Goal: Task Accomplishment & Management: Complete application form

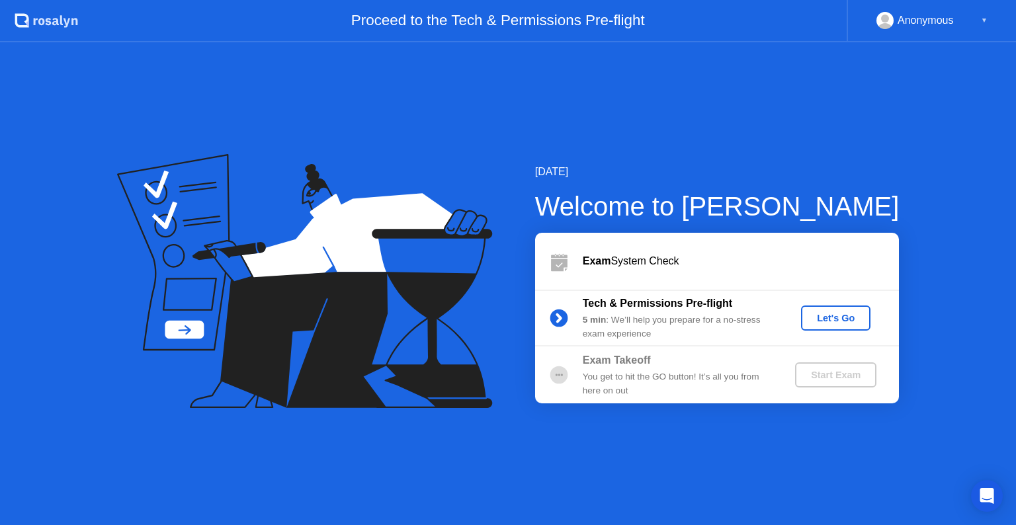
click at [826, 316] on div "Let's Go" at bounding box center [835, 318] width 59 height 11
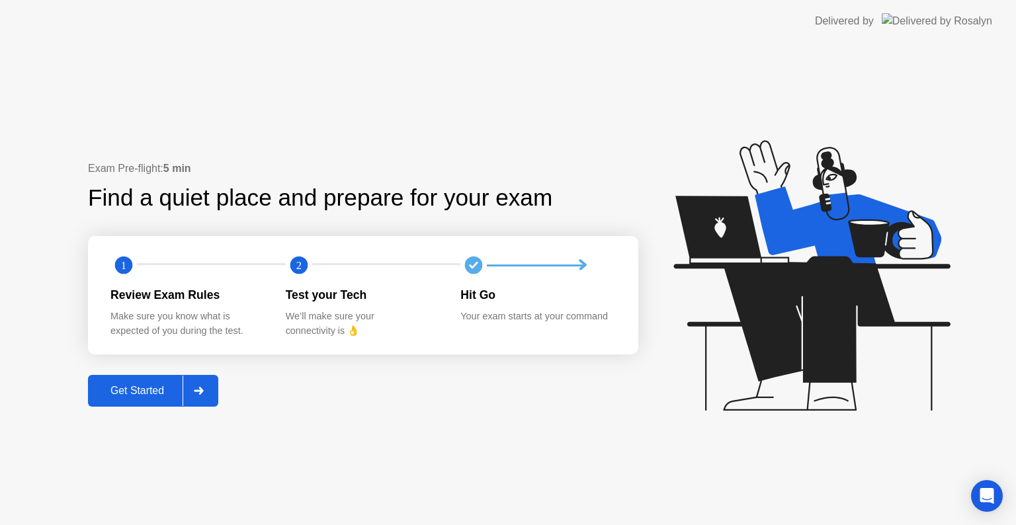
click at [157, 388] on div "Get Started" at bounding box center [137, 391] width 91 height 12
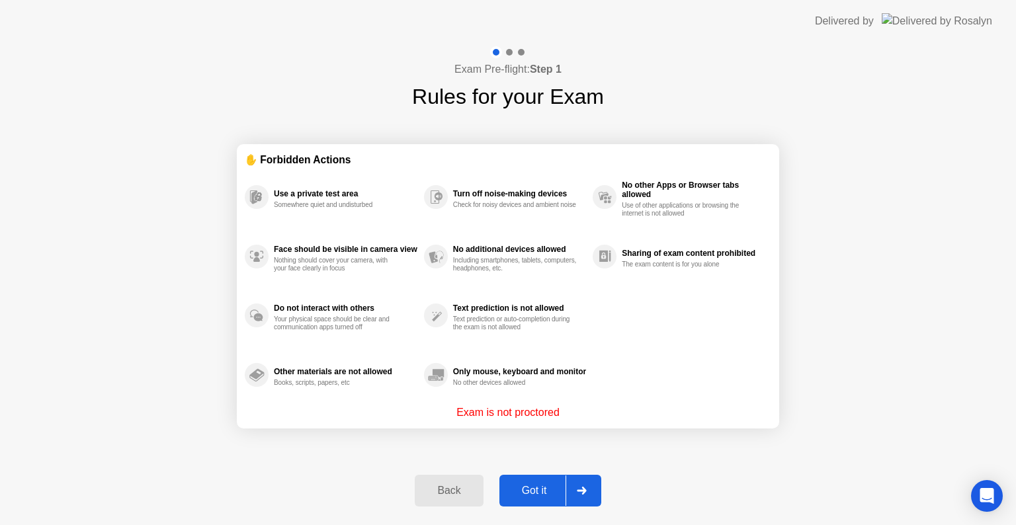
click at [668, 450] on div "✋ Forbidden Actions Use a private test area Somewhere quiet and undisturbed Fac…" at bounding box center [508, 286] width 543 height 348
click at [157, 229] on div "Exam Pre-flight: Step 1 Rules for your Exam ✋ Forbidden Actions Use a private t…" at bounding box center [508, 283] width 1016 height 483
click at [542, 485] on div "Got it" at bounding box center [534, 491] width 62 height 12
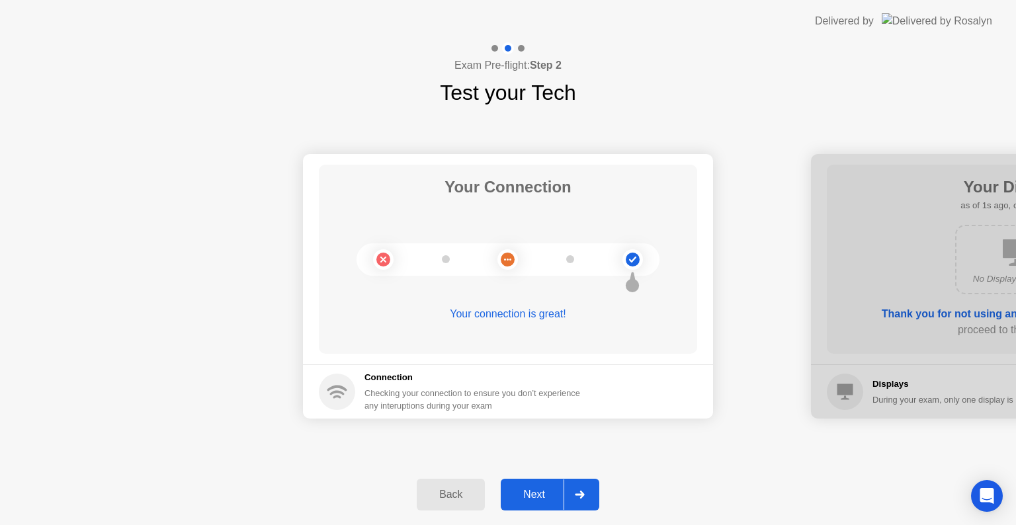
click at [528, 491] on div "Next" at bounding box center [534, 495] width 59 height 12
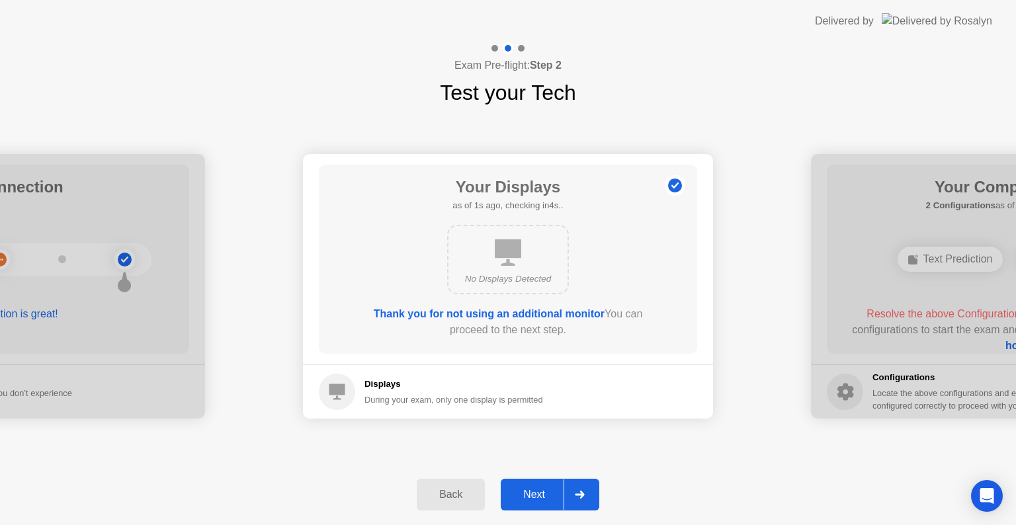
click at [537, 495] on div "Next" at bounding box center [534, 495] width 59 height 12
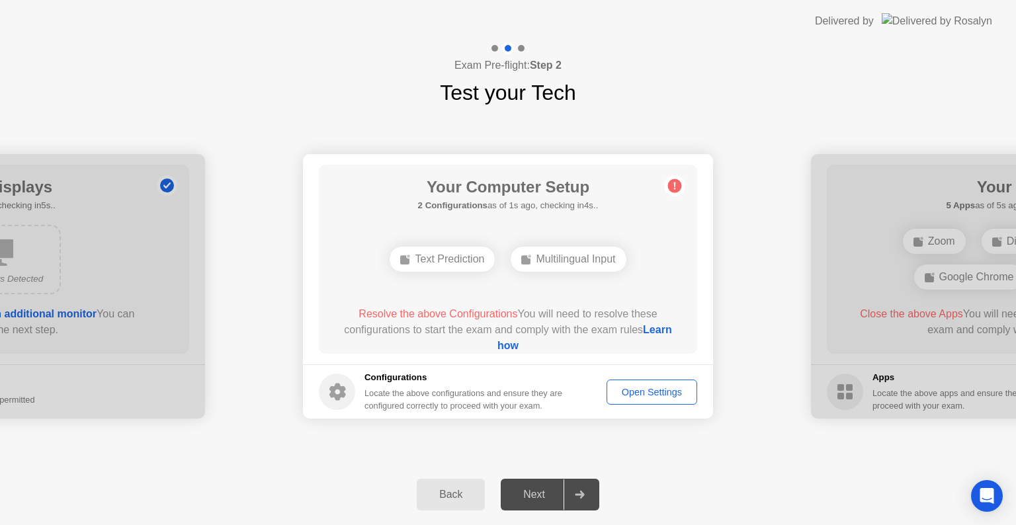
click at [521, 345] on link "Learn how" at bounding box center [585, 337] width 175 height 27
click at [664, 392] on div "Open Settings" at bounding box center [651, 392] width 81 height 11
click at [650, 388] on div "Open Settings" at bounding box center [651, 392] width 81 height 11
click at [648, 118] on div "Your Connection Your connection is great! Connection Checking your connection t…" at bounding box center [508, 287] width 1016 height 356
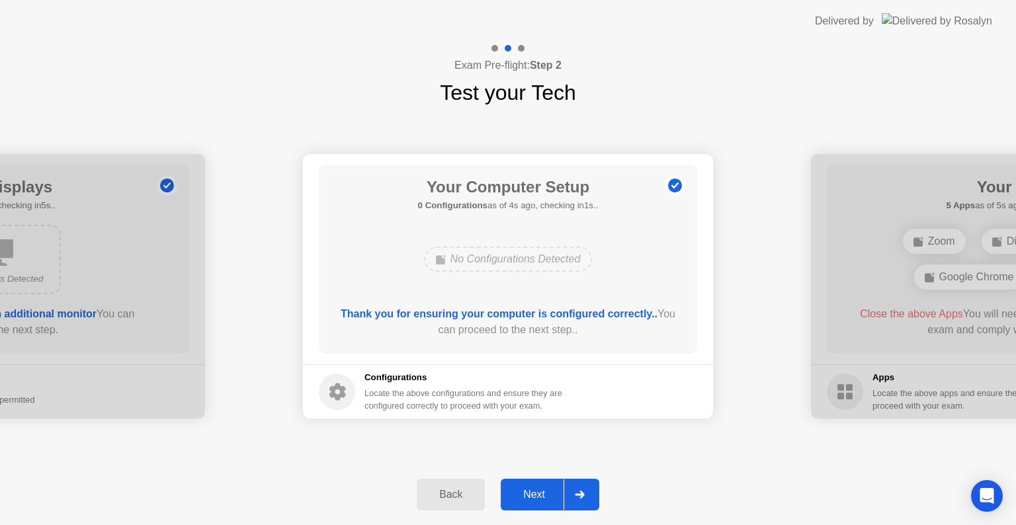
click at [527, 499] on div "Next" at bounding box center [534, 495] width 59 height 12
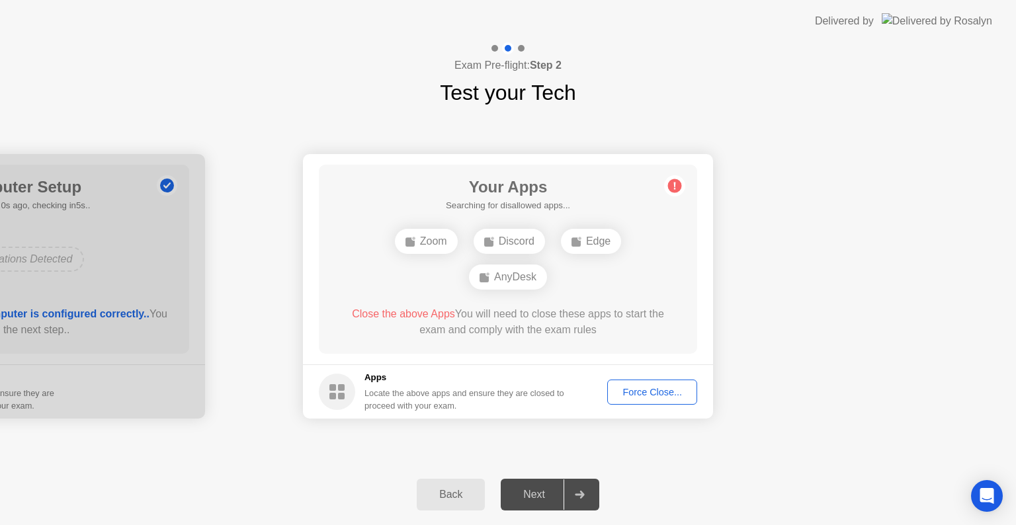
click at [664, 391] on div "Force Close..." at bounding box center [652, 392] width 81 height 11
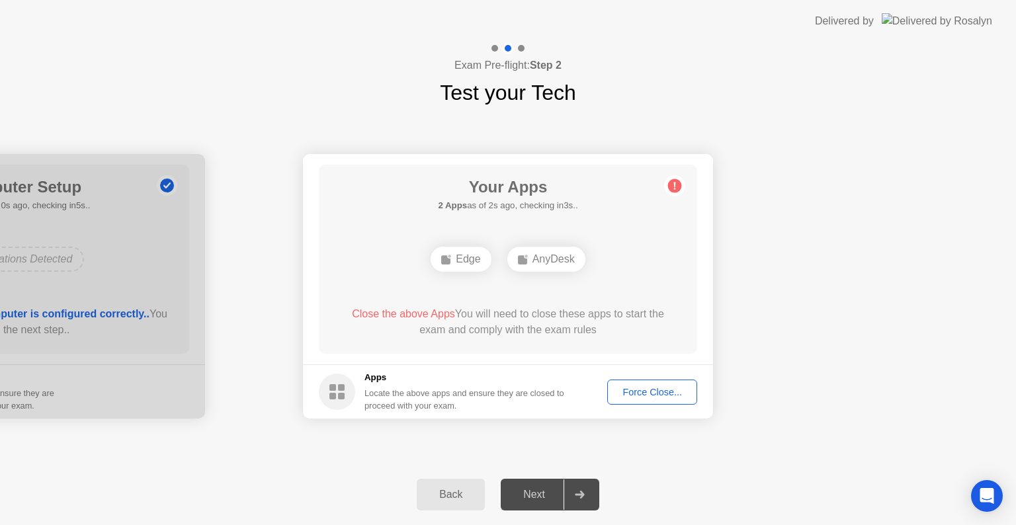
click at [553, 257] on div "AnyDesk" at bounding box center [546, 259] width 78 height 25
click at [638, 281] on div "Your Apps 2 Apps as of 1s ago, checking in4s.. Edge AnyDesk Close the above App…" at bounding box center [508, 259] width 378 height 189
click at [433, 505] on button "Back" at bounding box center [451, 495] width 68 height 32
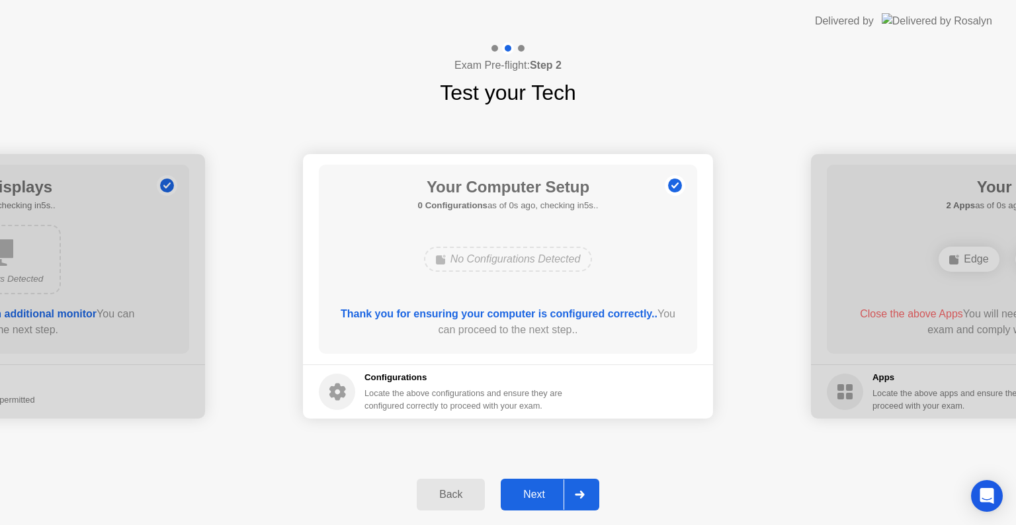
click at [539, 501] on div "Next" at bounding box center [534, 495] width 59 height 12
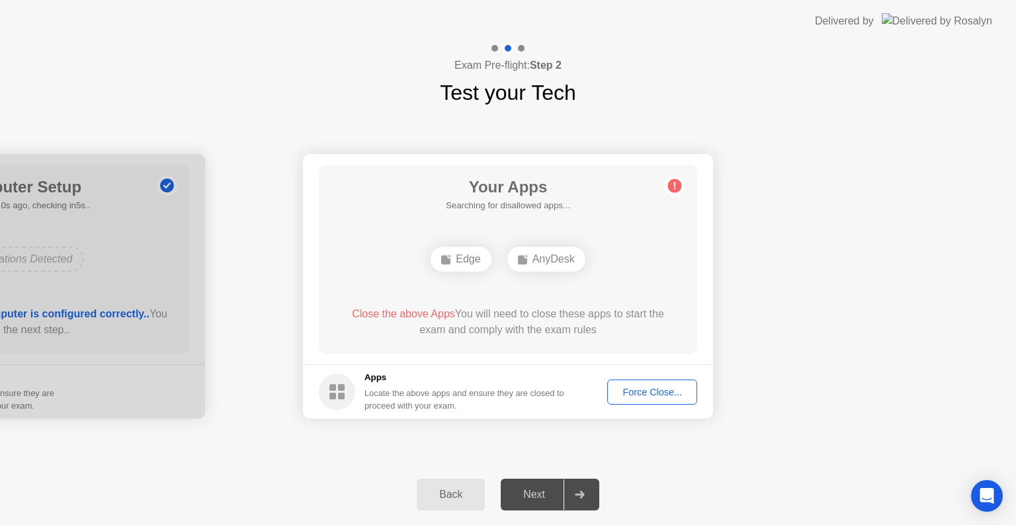
click at [677, 185] on circle at bounding box center [675, 186] width 14 height 14
click at [397, 314] on span "Close the above Apps" at bounding box center [403, 313] width 103 height 11
click at [466, 265] on div "Edge" at bounding box center [461, 259] width 60 height 25
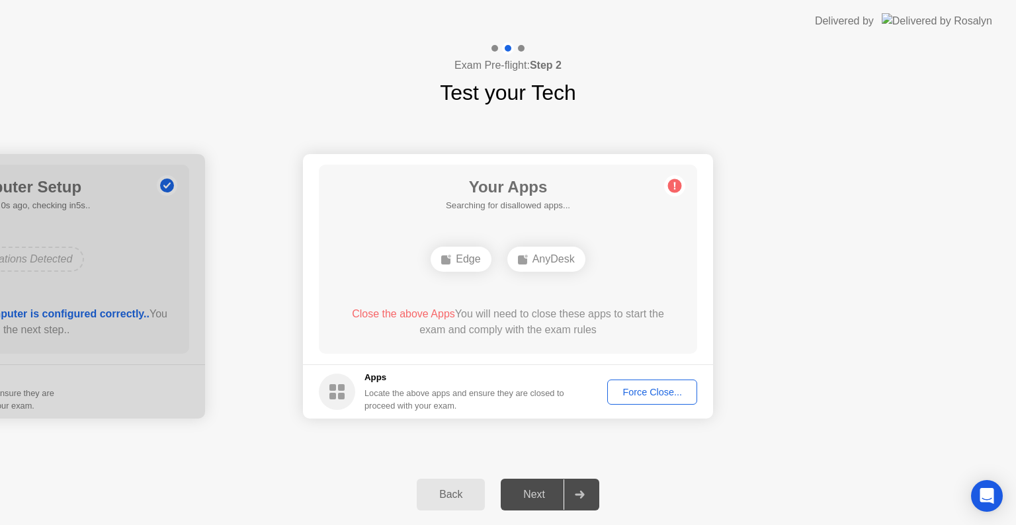
click at [638, 387] on div "Force Close..." at bounding box center [652, 392] width 81 height 11
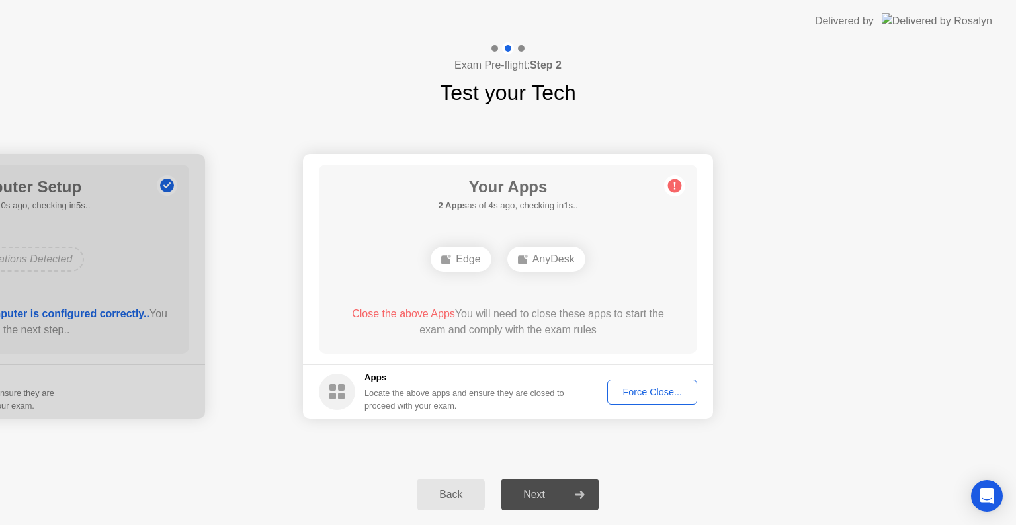
click at [613, 394] on div "Force Close..." at bounding box center [652, 392] width 81 height 11
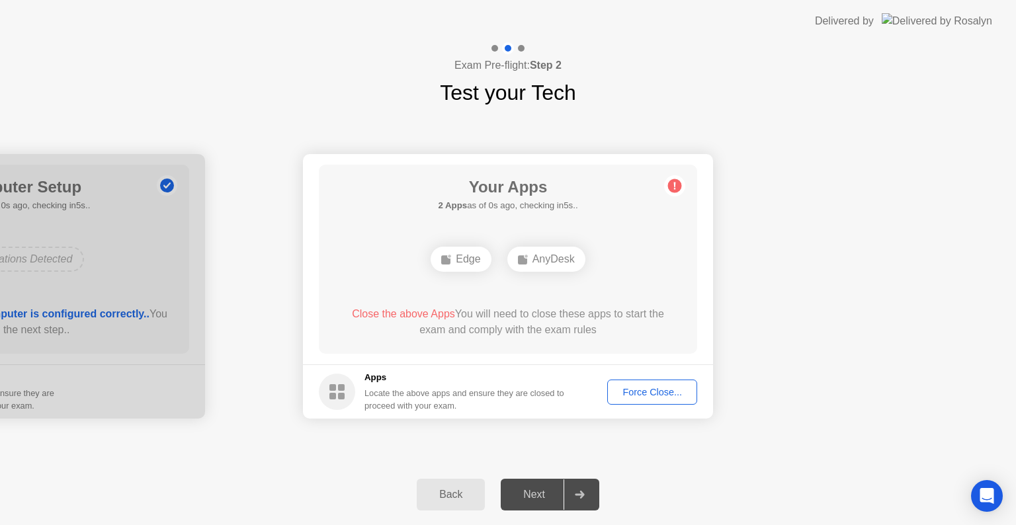
click at [445, 501] on div "Back" at bounding box center [451, 495] width 60 height 12
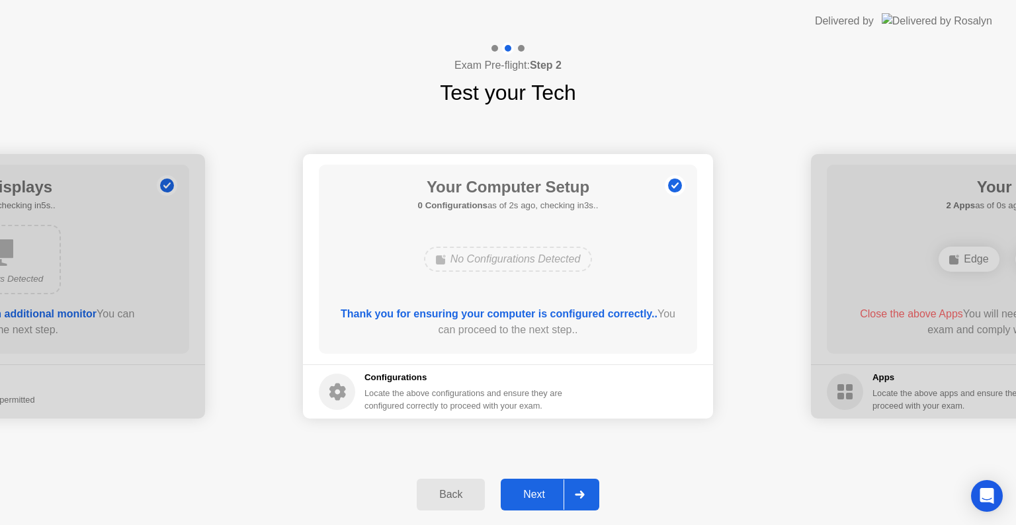
click at [573, 497] on div at bounding box center [580, 495] width 32 height 30
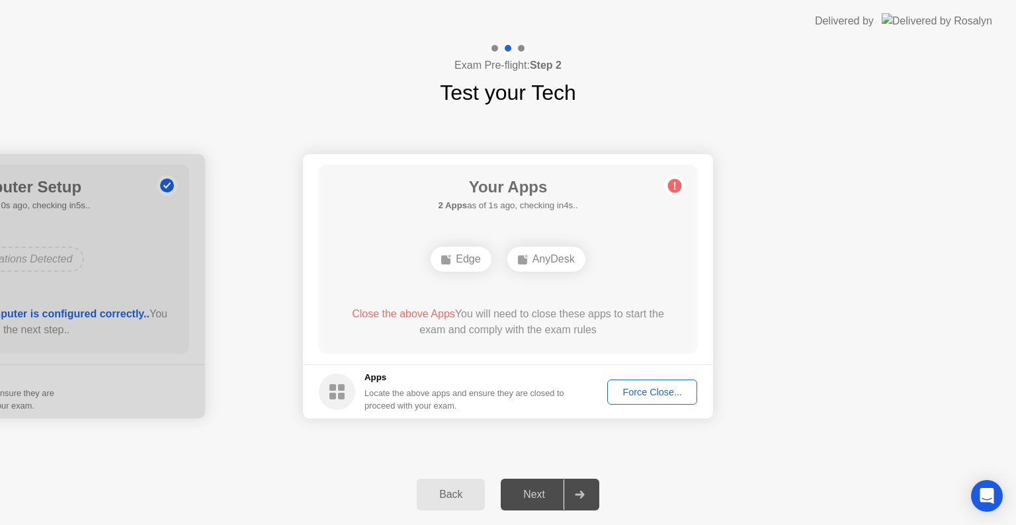
click at [675, 184] on icon at bounding box center [675, 186] width 2 height 7
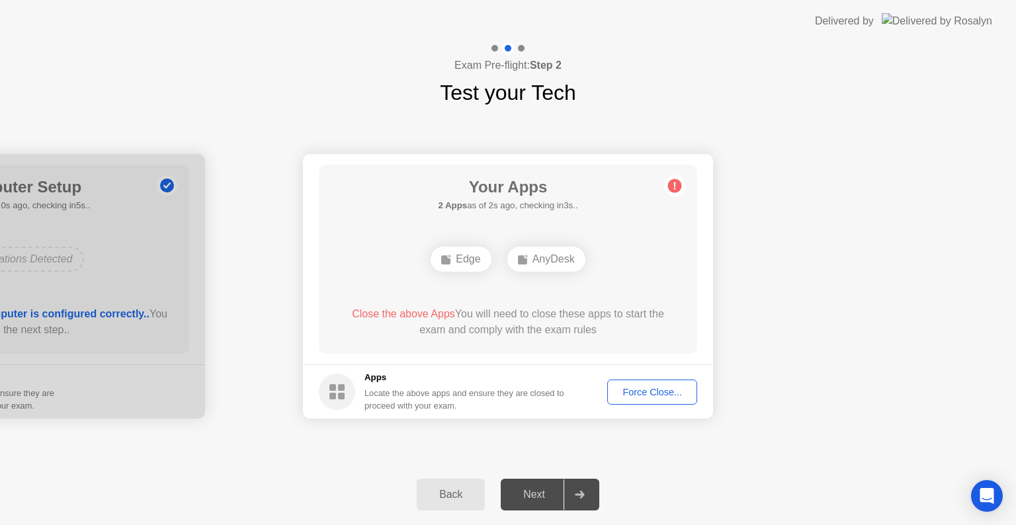
click at [675, 184] on icon at bounding box center [675, 186] width 2 height 7
click at [404, 384] on div "Apps Locate the above apps and ensure they are closed to proceed with your exam." at bounding box center [465, 391] width 200 height 41
click at [411, 262] on div "Edge" at bounding box center [398, 259] width 60 height 25
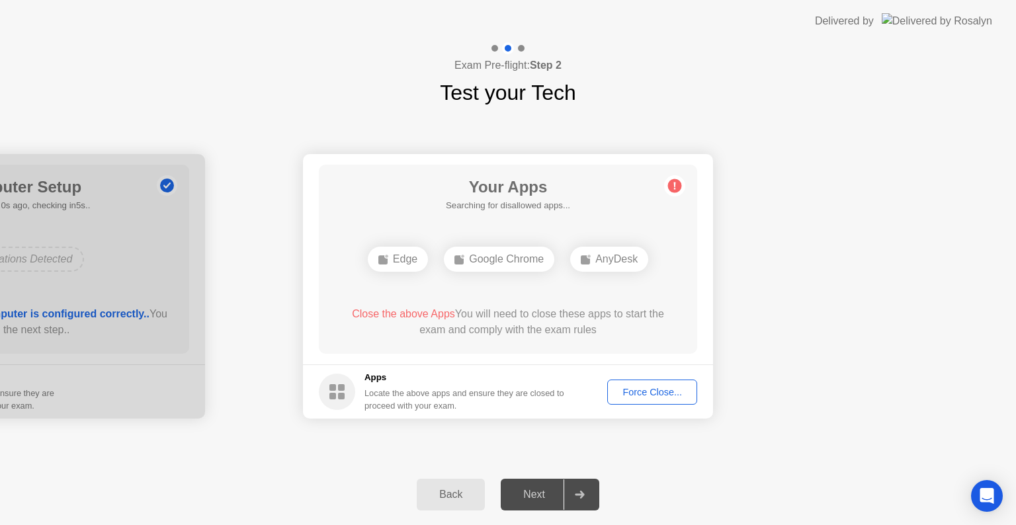
click at [411, 262] on div "Edge" at bounding box center [398, 259] width 60 height 25
click at [451, 461] on div "Your Connection Your connection is great! Connection Checking your connection t…" at bounding box center [508, 287] width 1016 height 356
click at [709, 434] on div "Your Connection Your connection is great! Connection Checking your connection t…" at bounding box center [508, 287] width 1016 height 356
click at [672, 186] on circle at bounding box center [675, 186] width 14 height 14
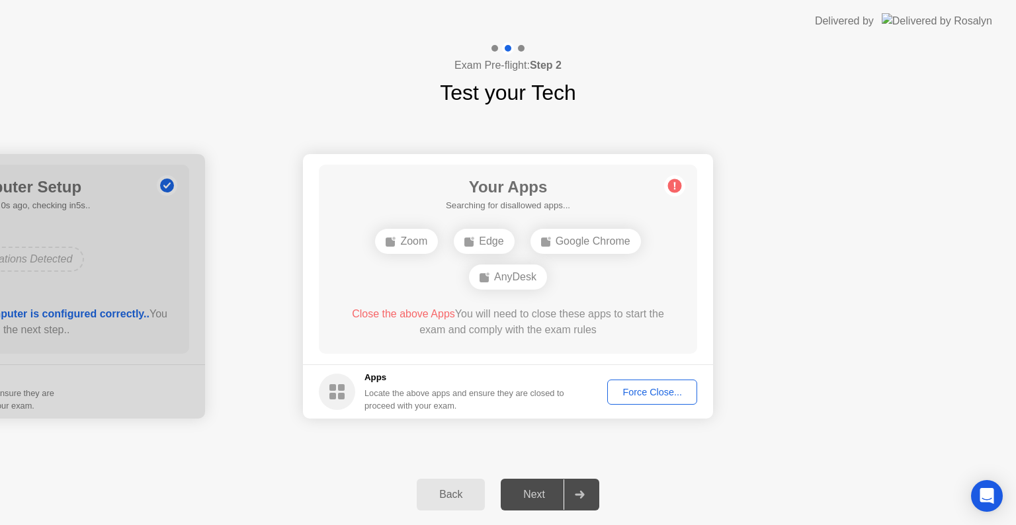
click at [373, 449] on div "Your Connection Your connection is great! Connection Checking your connection t…" at bounding box center [508, 287] width 1016 height 356
click at [469, 492] on div "Back" at bounding box center [451, 495] width 60 height 12
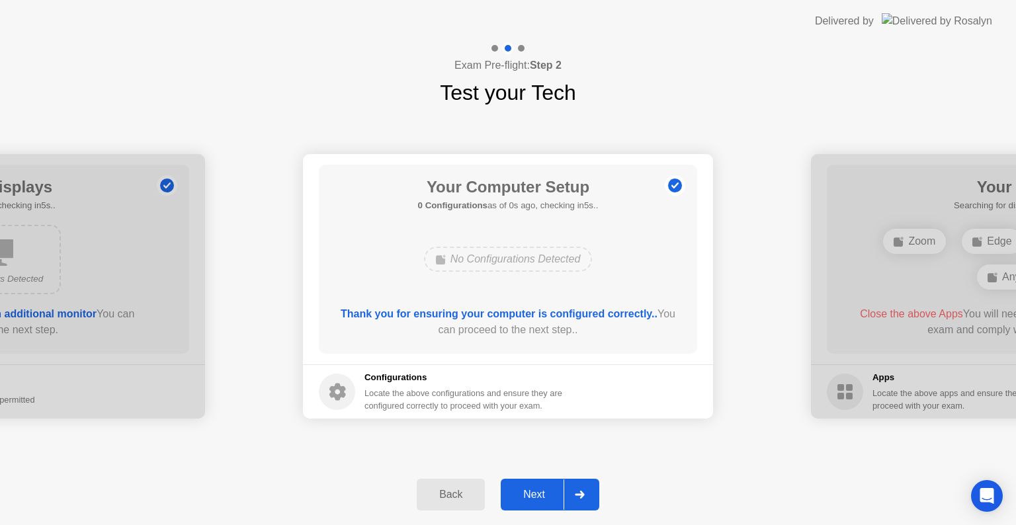
click at [541, 490] on div "Next" at bounding box center [534, 495] width 59 height 12
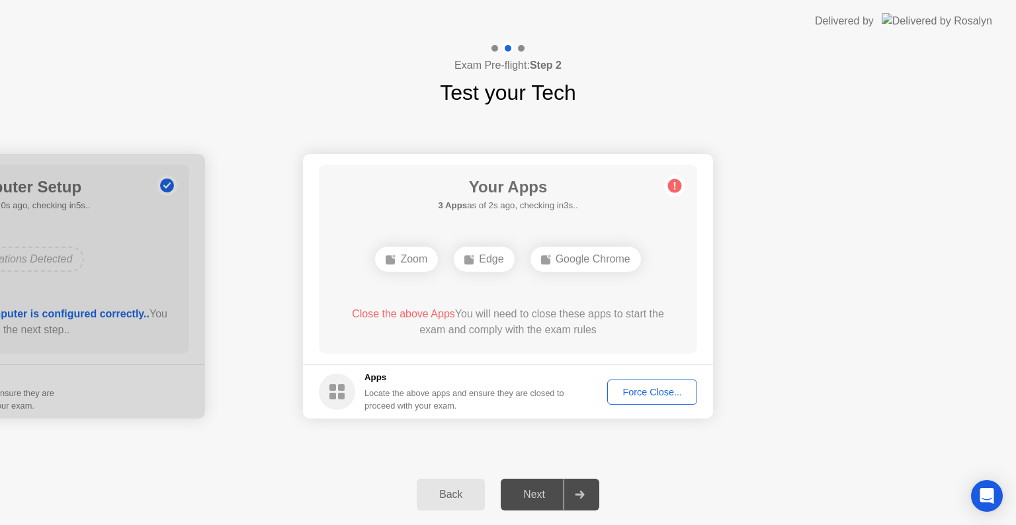
click at [636, 387] on div "Force Close..." at bounding box center [652, 392] width 81 height 11
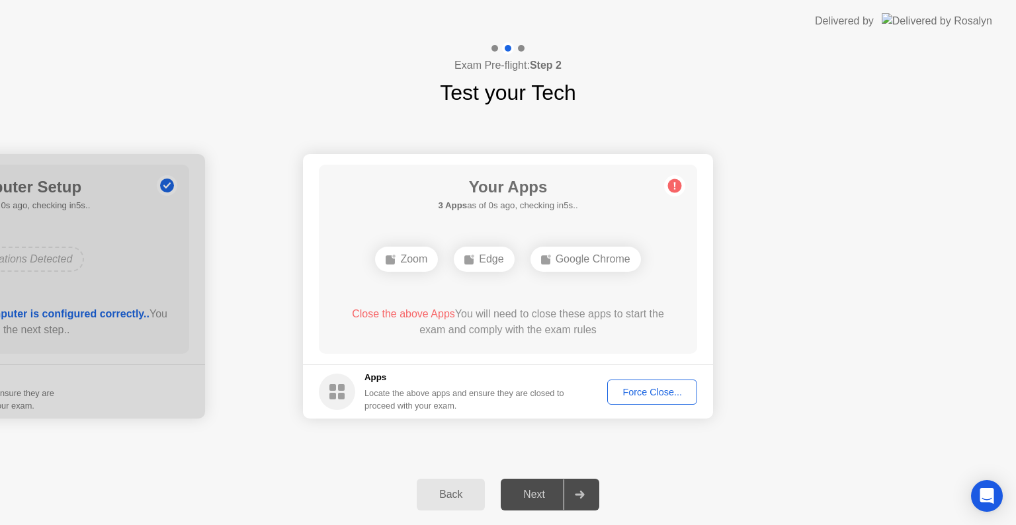
click at [640, 390] on div "Force Close..." at bounding box center [652, 392] width 81 height 11
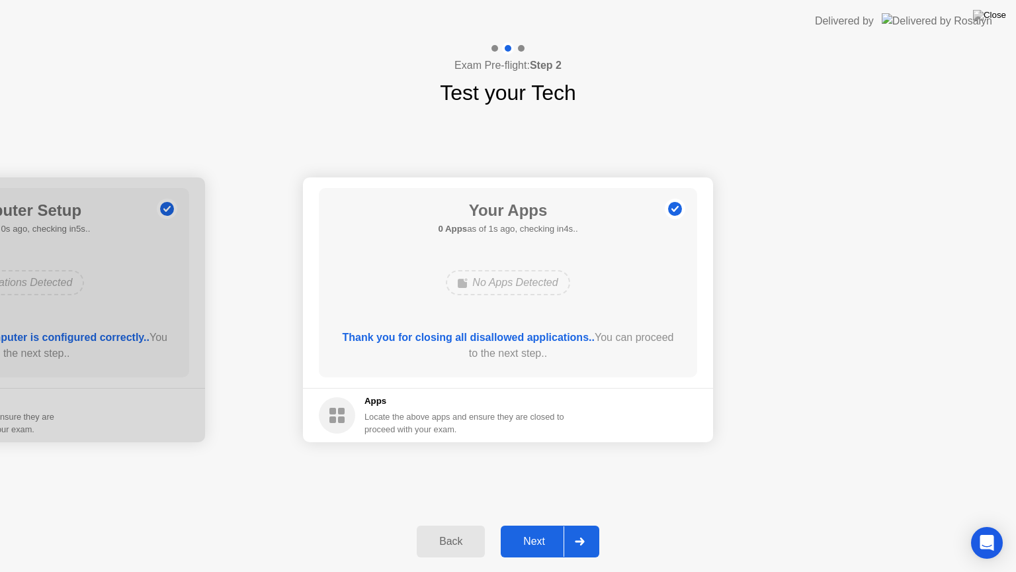
click at [548, 525] on div "Next" at bounding box center [534, 541] width 59 height 12
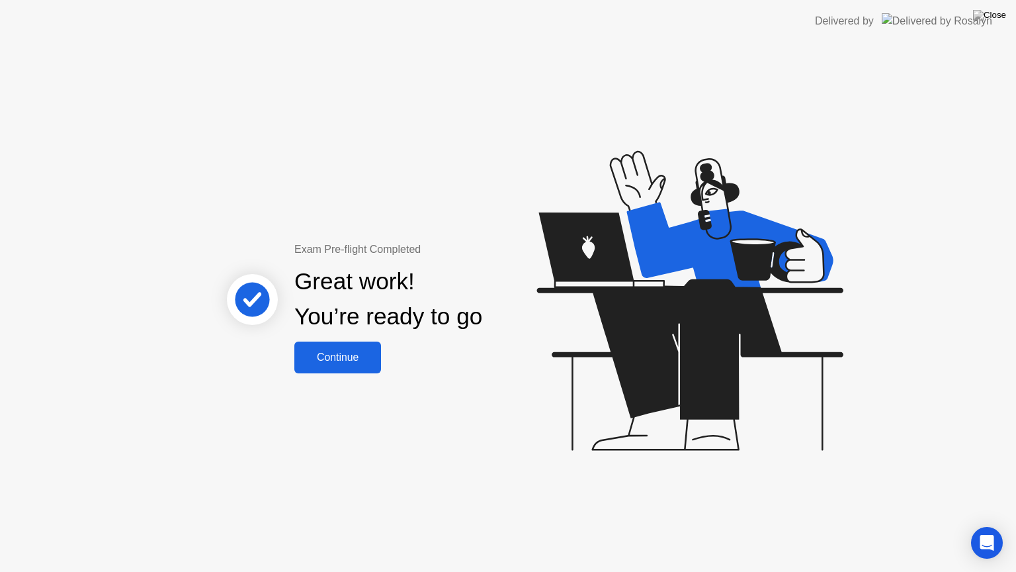
click at [341, 356] on div "Continue" at bounding box center [337, 357] width 79 height 12
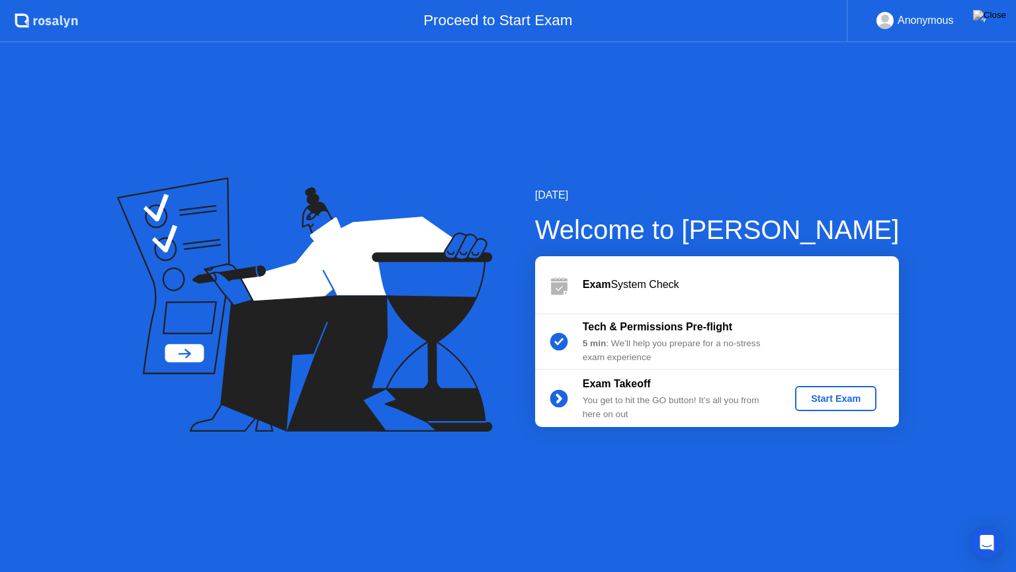
click at [842, 398] on div "Start Exam" at bounding box center [836, 398] width 71 height 11
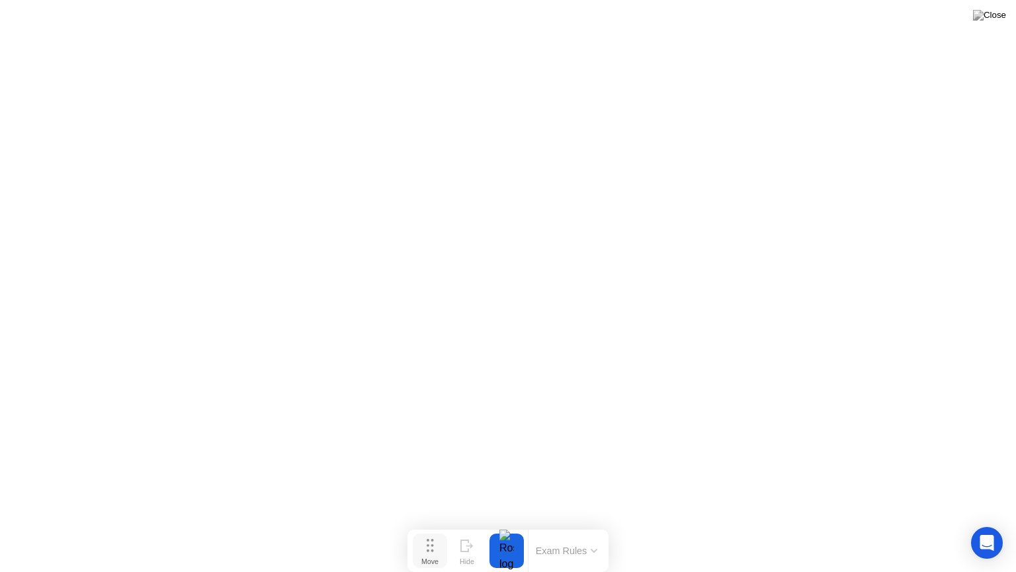
drag, startPoint x: 432, startPoint y: 550, endPoint x: 132, endPoint y: 500, distance: 303.9
click at [431, 525] on circle at bounding box center [432, 550] width 3 height 3
drag, startPoint x: 132, startPoint y: 500, endPoint x: 422, endPoint y: 541, distance: 292.8
click at [431, 525] on circle at bounding box center [432, 550] width 3 height 3
click at [11, 13] on button "End Proctoring Session" at bounding box center [5, 11] width 11 height 4
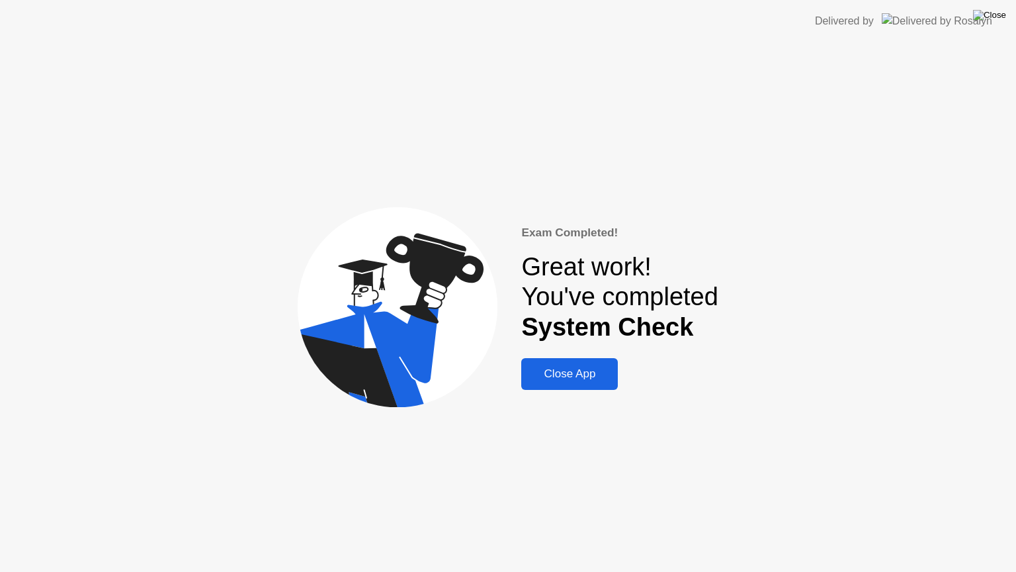
click at [1000, 19] on img at bounding box center [989, 15] width 33 height 11
click at [632, 525] on div at bounding box center [508, 572] width 1016 height 0
click at [584, 367] on div "Close App" at bounding box center [569, 373] width 89 height 13
